Goal: Transaction & Acquisition: Purchase product/service

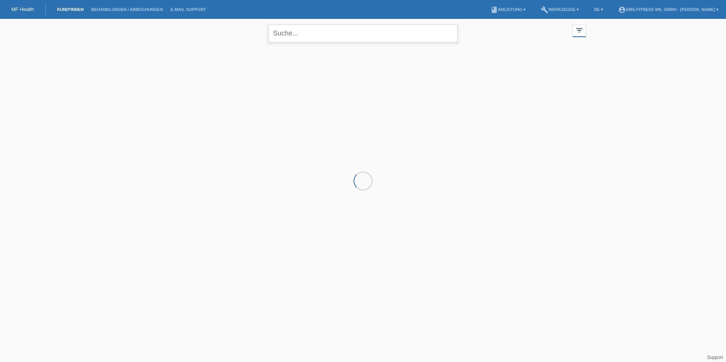
click at [296, 39] on input "text" at bounding box center [362, 34] width 189 height 18
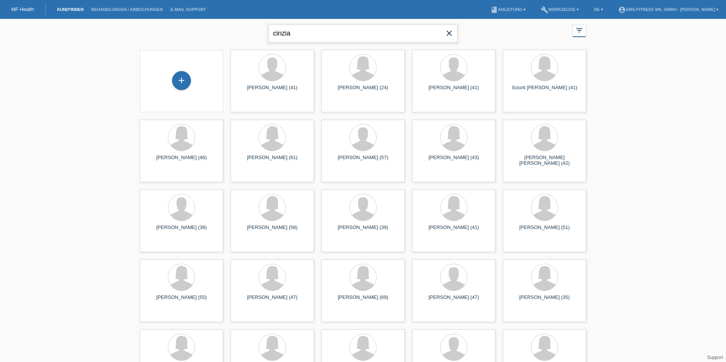
type input "cinzia"
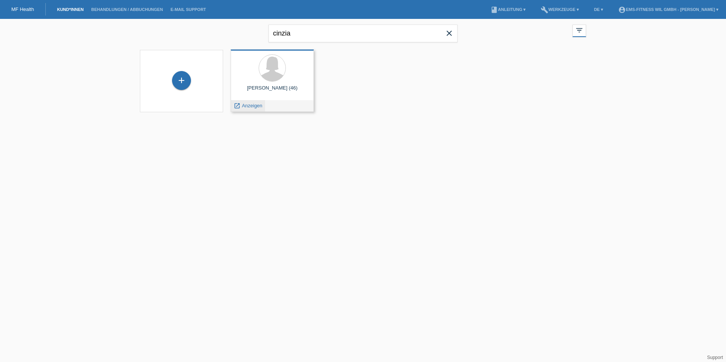
click at [259, 104] on span "Anzeigen" at bounding box center [252, 106] width 20 height 6
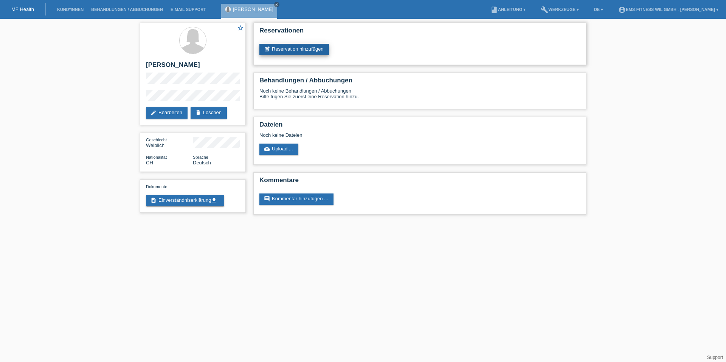
click at [315, 48] on link "post_add Reservation hinzufügen" at bounding box center [294, 49] width 70 height 11
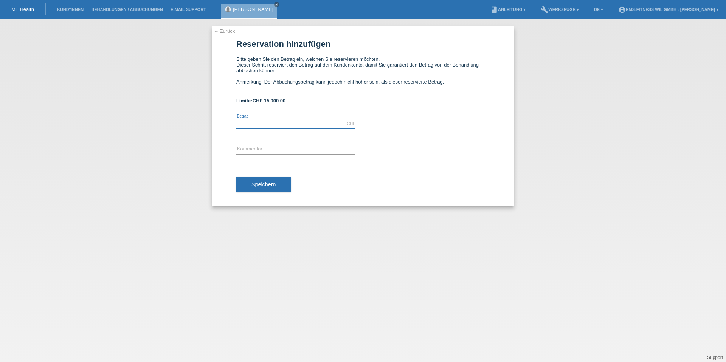
click at [270, 126] on input "text" at bounding box center [295, 123] width 119 height 9
type input "2397.00"
click at [274, 148] on input "text" at bounding box center [295, 149] width 119 height 9
type input "Ems-Jahres Abo"
click at [231, 196] on div "← Zurück Reservation hinzufügen Bitte geben Sie den Betrag ein, welchen Sie res…" at bounding box center [363, 116] width 303 height 180
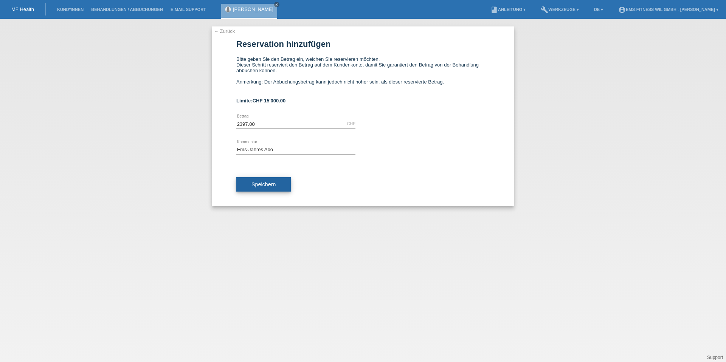
click at [258, 191] on button "Speichern" at bounding box center [263, 184] width 54 height 14
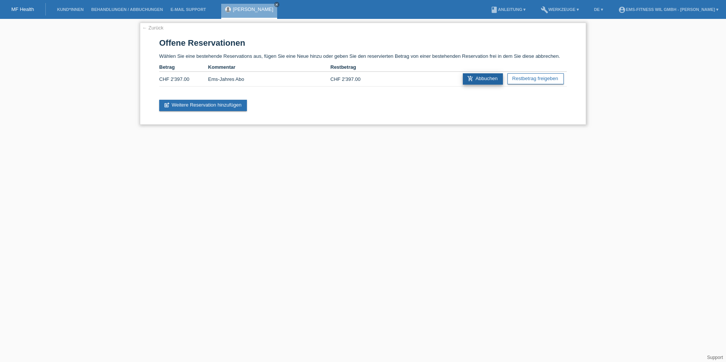
click at [486, 79] on link "add_shopping_cart Abbuchen" at bounding box center [483, 78] width 40 height 11
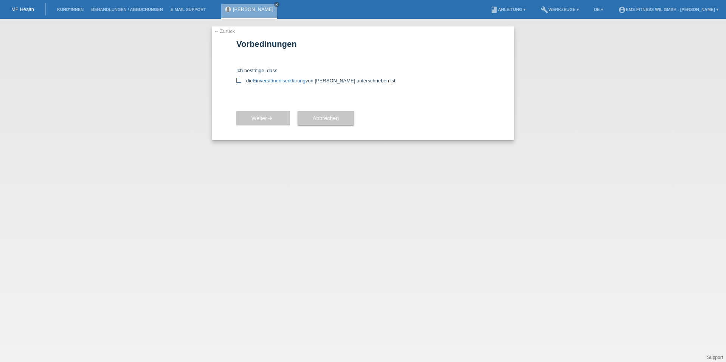
click at [239, 81] on icon at bounding box center [238, 80] width 5 height 5
click at [239, 81] on input "die Einverständniserklärung von der Kundin unterschrieben ist." at bounding box center [238, 80] width 5 height 5
checkbox input "true"
click at [251, 117] on button "Weiter arrow_forward" at bounding box center [263, 118] width 54 height 14
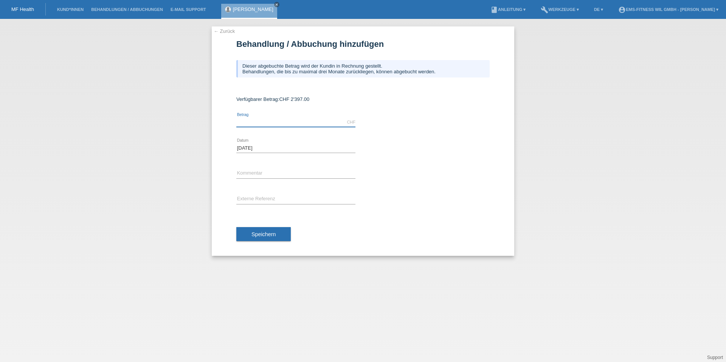
click at [265, 120] on input "text" at bounding box center [295, 122] width 119 height 9
type input "2397.00"
click at [269, 171] on input "text" at bounding box center [295, 173] width 119 height 9
type input "Ems-Jahres Abo"
click at [253, 229] on button "Speichern" at bounding box center [263, 234] width 54 height 14
